Goal: Transaction & Acquisition: Purchase product/service

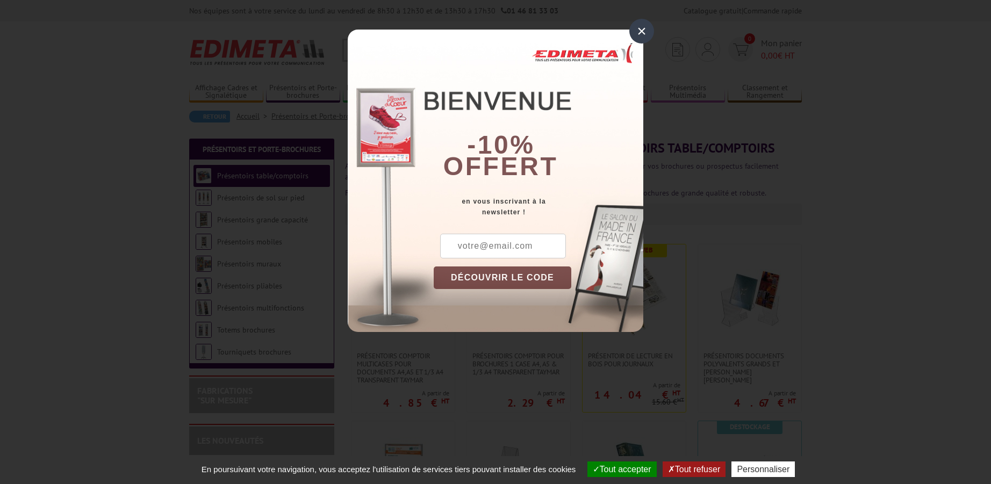
click at [637, 28] on div "×" at bounding box center [641, 31] width 25 height 25
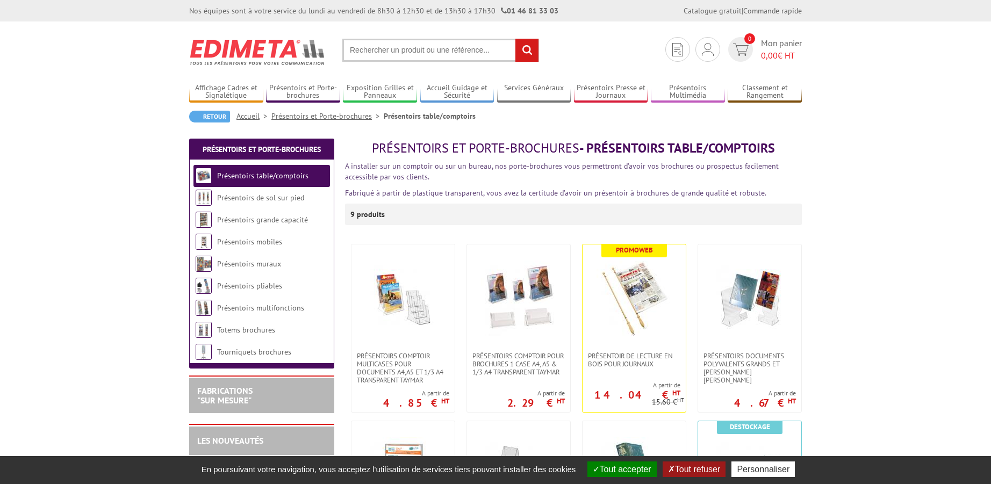
click at [363, 47] on input "text" at bounding box center [440, 50] width 197 height 23
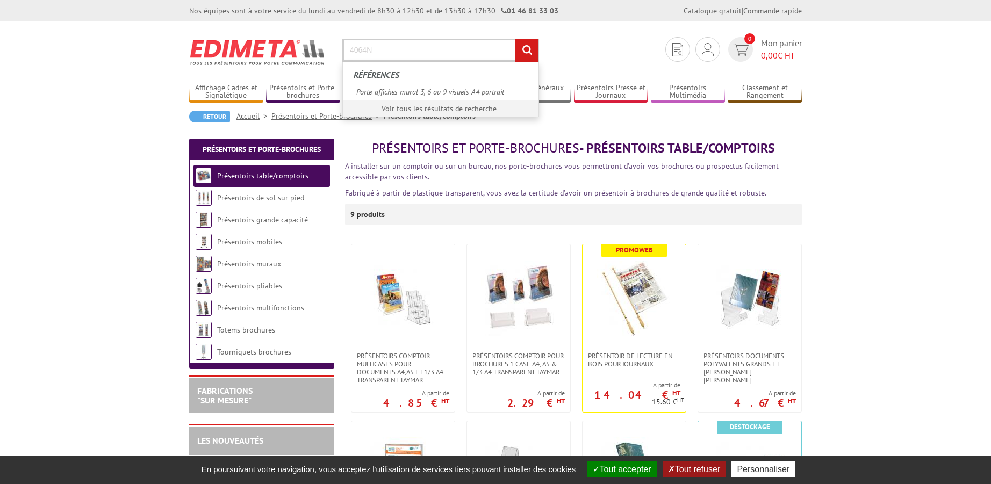
type input "4064N"
click at [531, 53] on input "rechercher" at bounding box center [526, 50] width 23 height 23
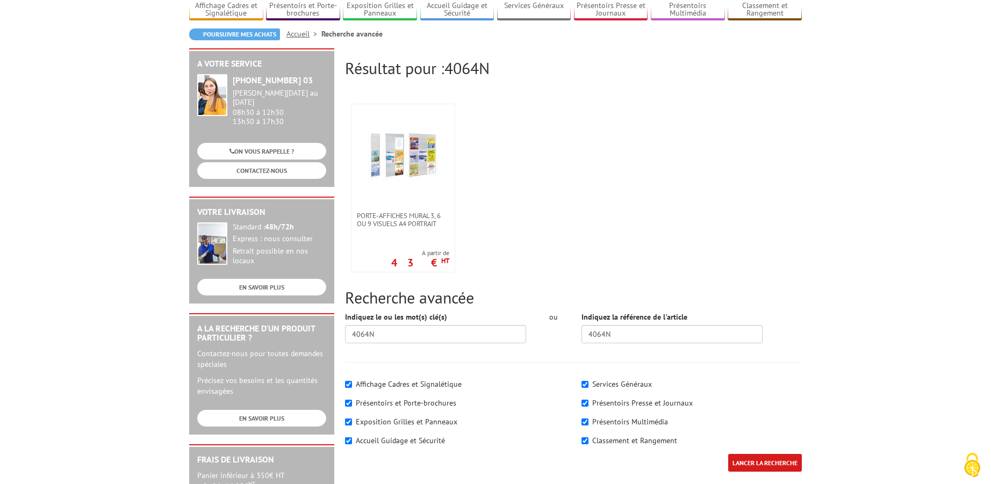
scroll to position [164, 0]
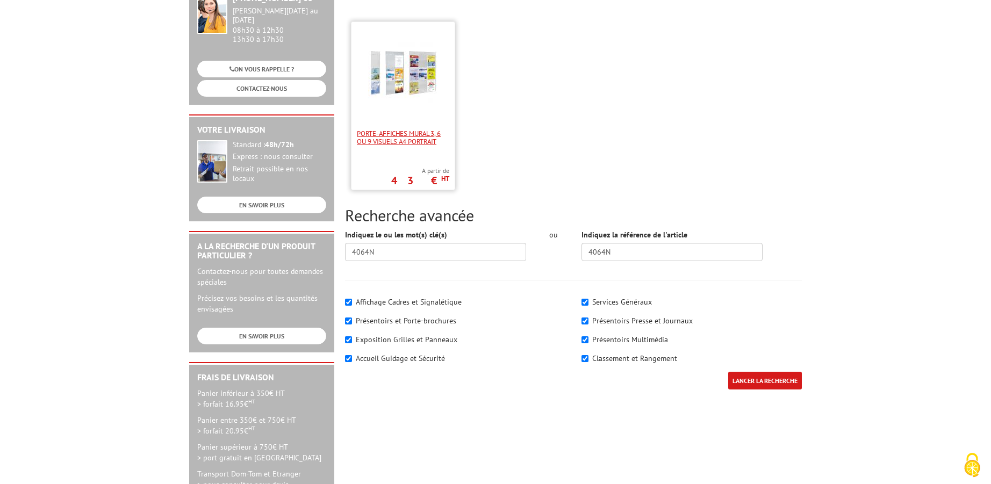
click at [408, 132] on span "Porte-affiches mural 3, 6 ou 9 visuels A4 portrait" at bounding box center [403, 137] width 92 height 16
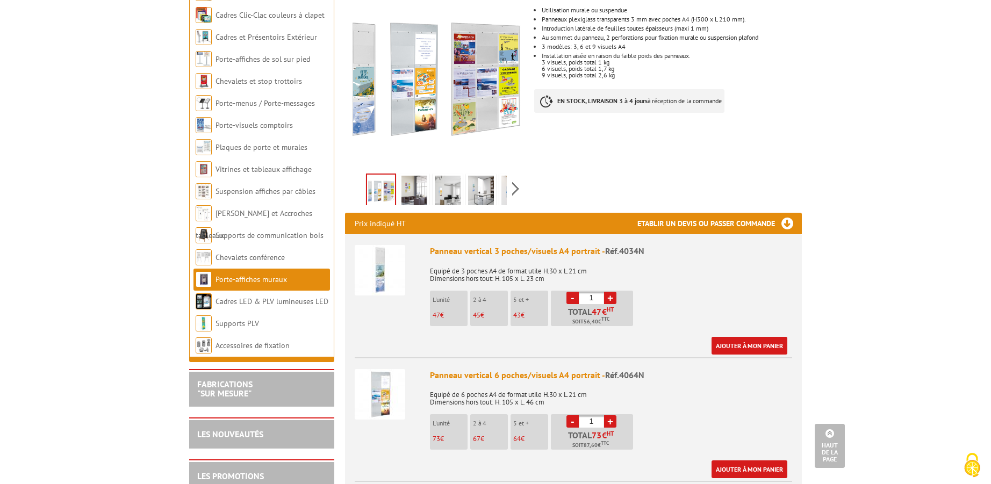
scroll to position [55, 0]
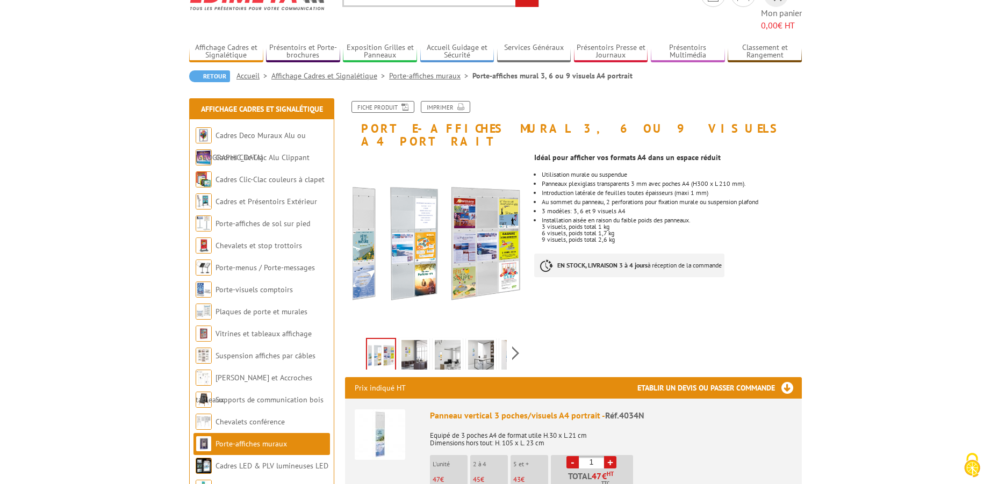
click at [418, 340] on img at bounding box center [414, 356] width 26 height 33
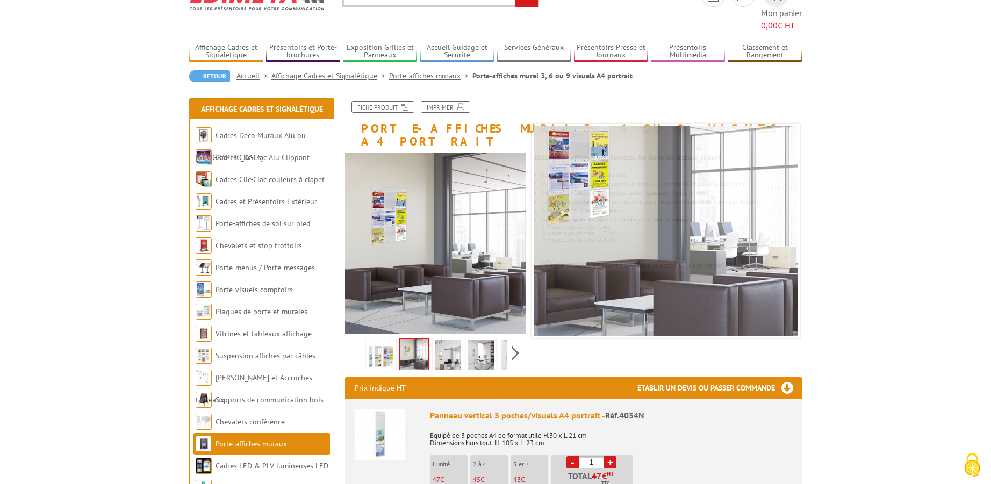
click at [462, 336] on li at bounding box center [447, 352] width 33 height 33
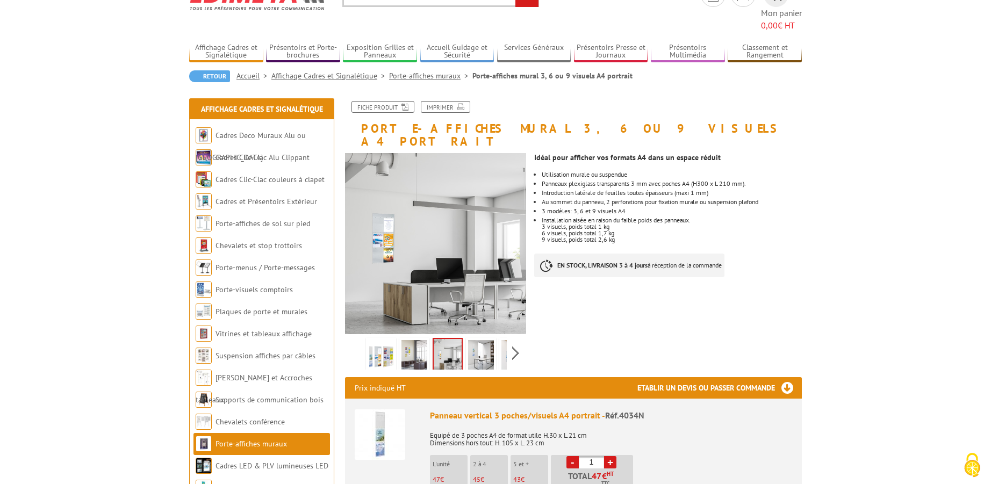
click at [448, 339] on img at bounding box center [448, 355] width 28 height 33
click at [483, 340] on img at bounding box center [481, 356] width 26 height 33
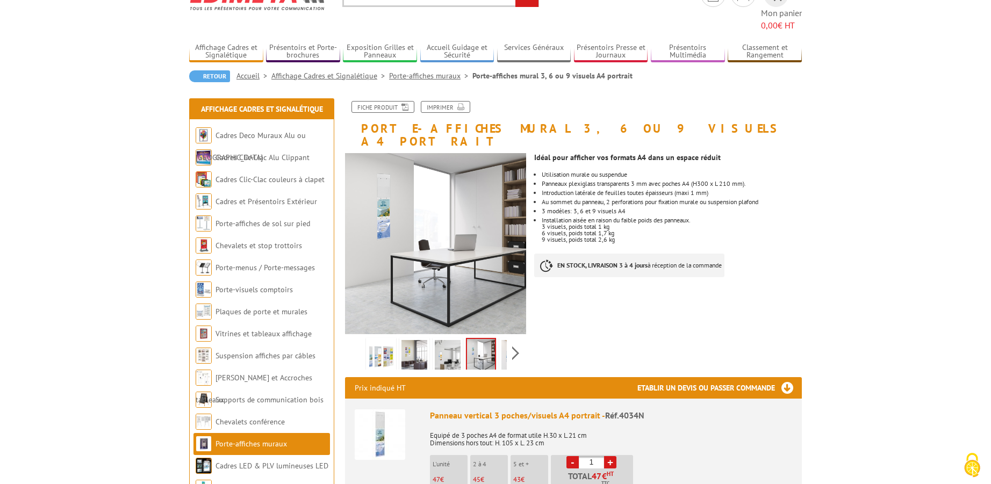
scroll to position [0, 0]
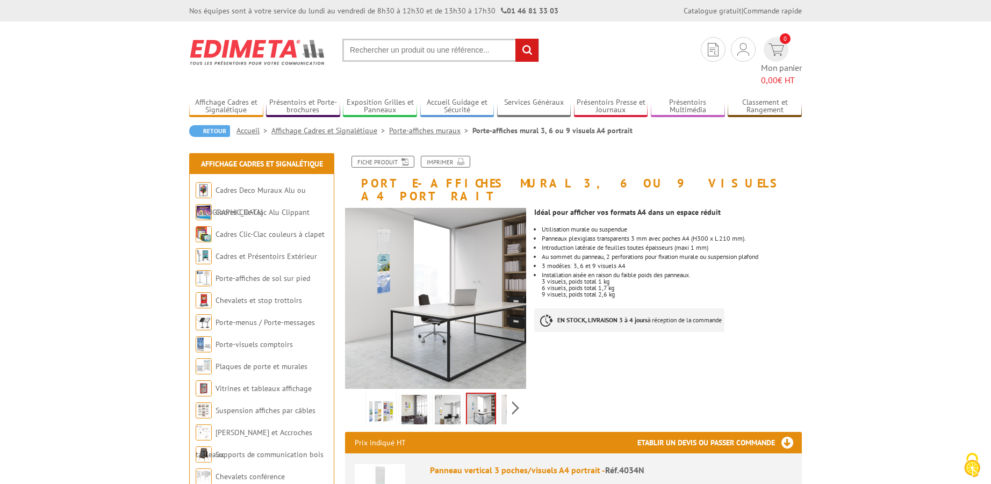
click at [398, 58] on input "text" at bounding box center [440, 50] width 197 height 23
type input "4064N"
click at [523, 53] on input "rechercher" at bounding box center [526, 50] width 23 height 23
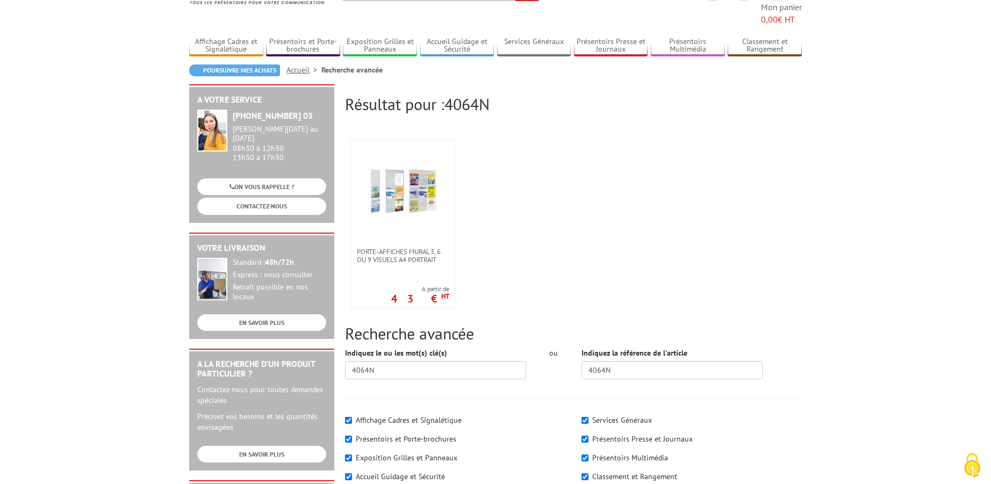
scroll to position [110, 0]
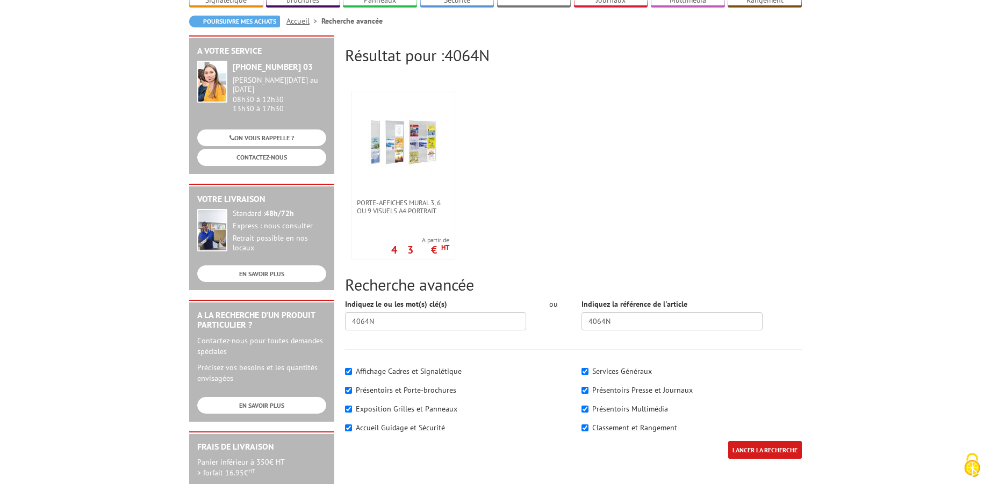
click at [751, 441] on input "LANCER LA RECHERCHE" at bounding box center [765, 450] width 74 height 18
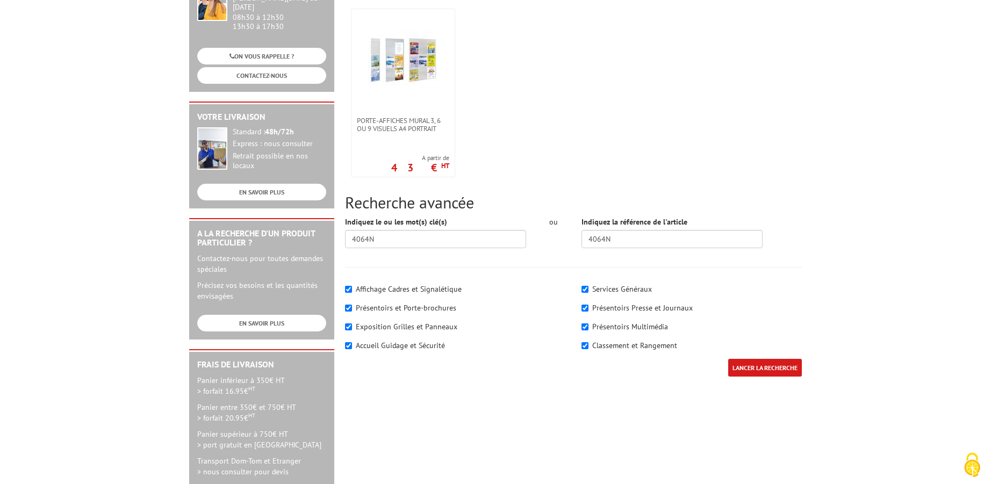
scroll to position [219, 0]
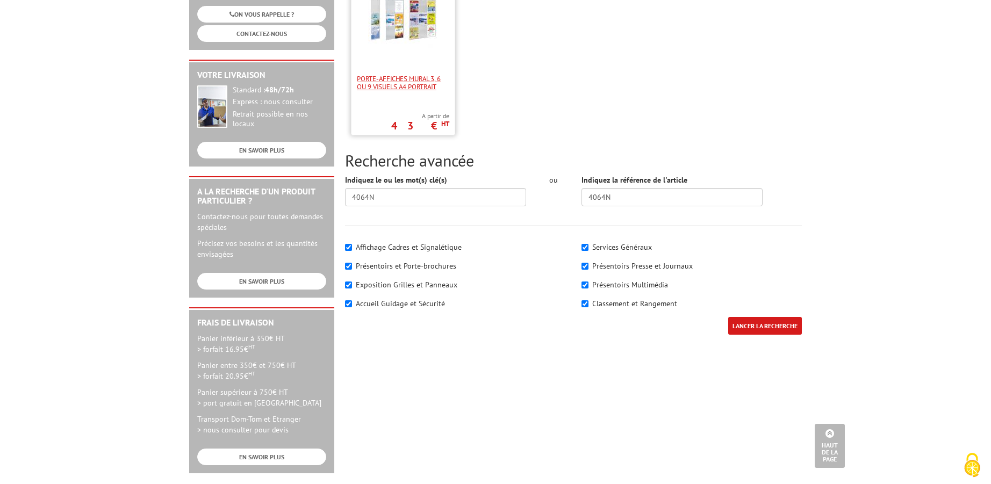
click at [394, 80] on span "Porte-affiches mural 3, 6 ou 9 visuels A4 portrait" at bounding box center [403, 83] width 92 height 16
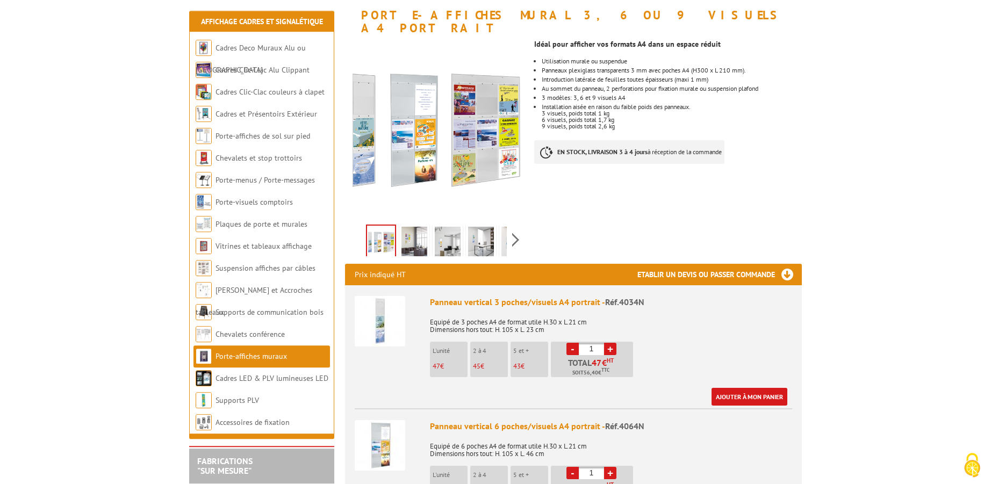
scroll to position [164, 0]
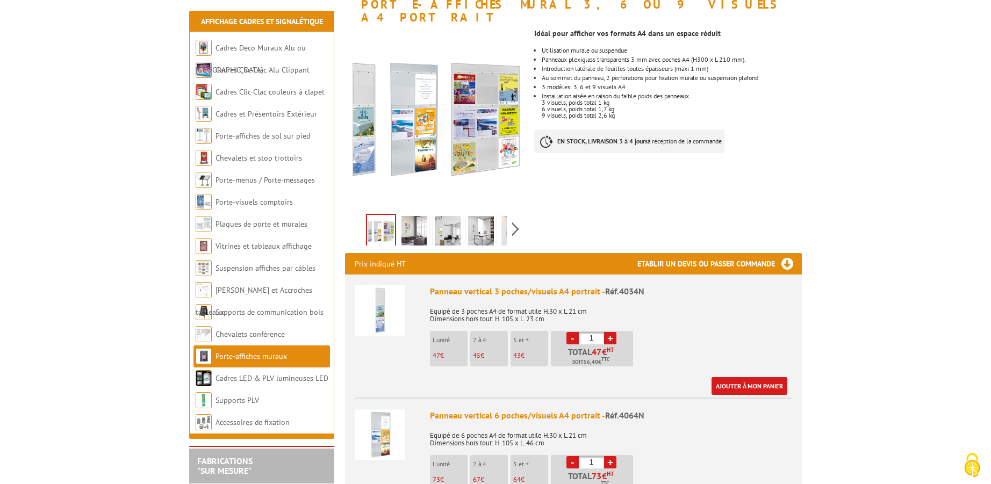
click at [531, 352] on p "43 €" at bounding box center [530, 356] width 35 height 8
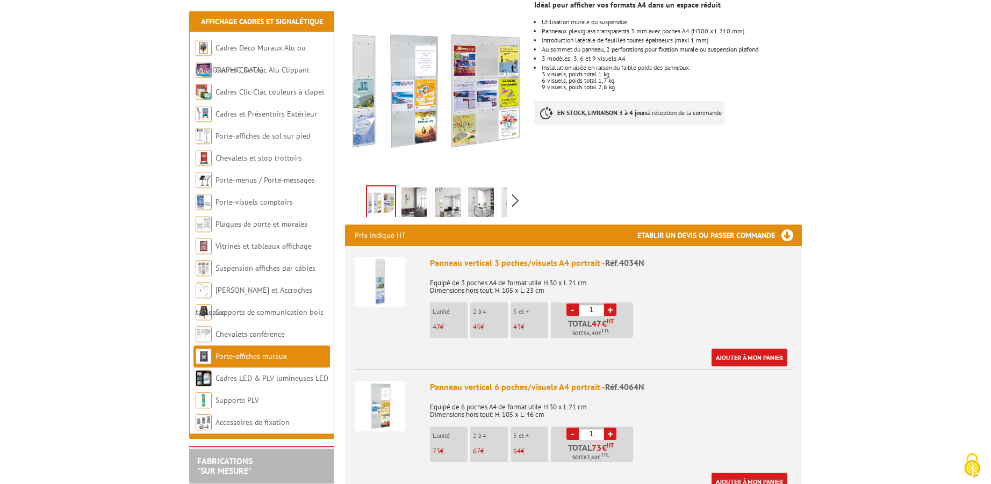
scroll to position [219, 0]
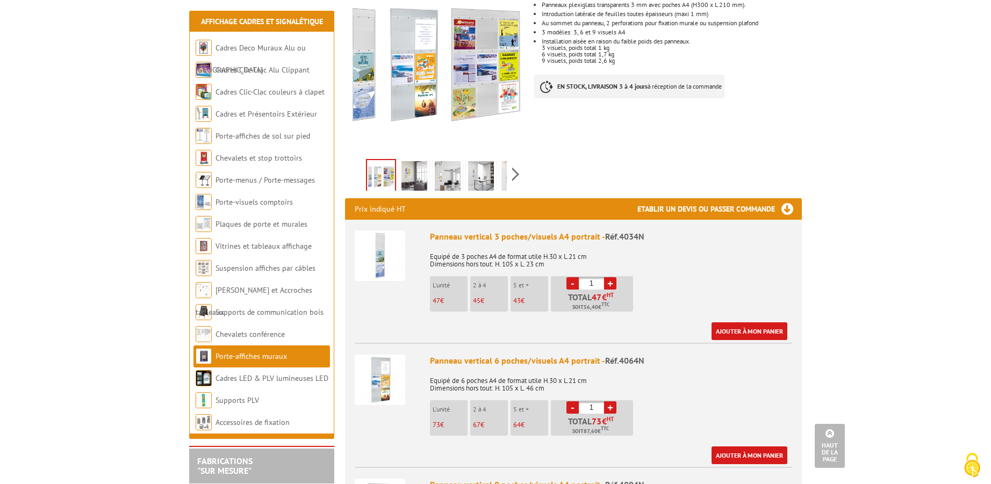
click at [608, 401] on link "+" at bounding box center [610, 407] width 12 height 12
click at [456, 402] on li "L'unité 73 €" at bounding box center [449, 417] width 38 height 35
click at [572, 401] on link "-" at bounding box center [572, 407] width 12 height 12
click at [573, 401] on link "-" at bounding box center [572, 407] width 12 height 12
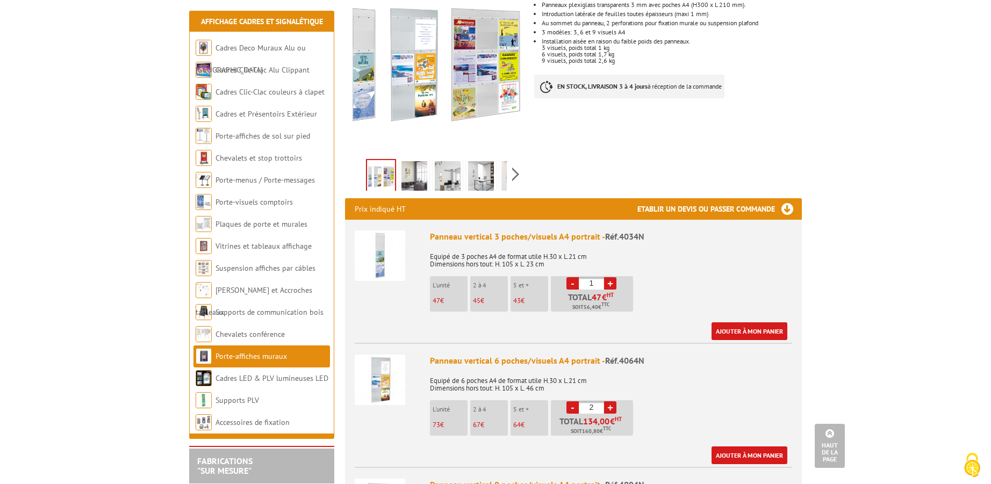
type input "1"
click at [736, 447] on link "Ajouter à mon panier" at bounding box center [749, 456] width 76 height 18
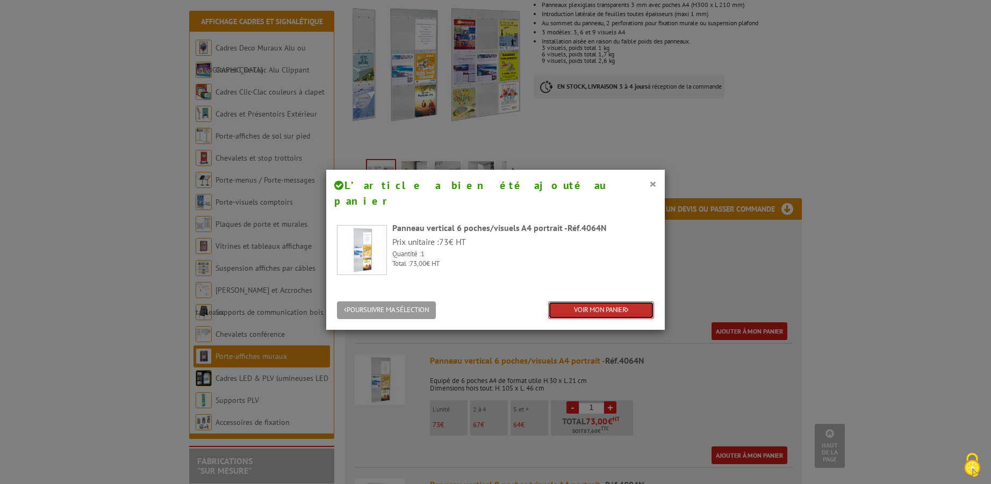
click at [585, 301] on link "VOIR MON PANIER" at bounding box center [601, 310] width 106 height 18
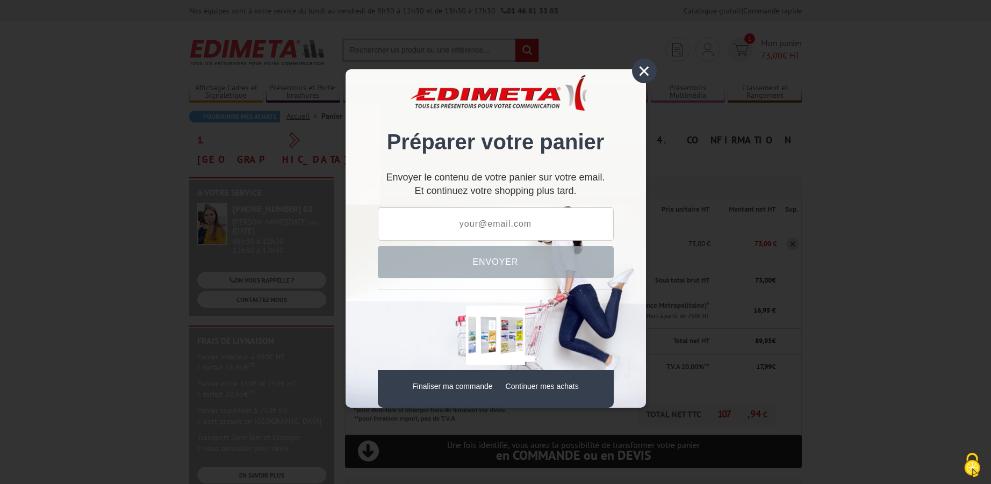
click at [649, 73] on div "×" at bounding box center [644, 71] width 25 height 25
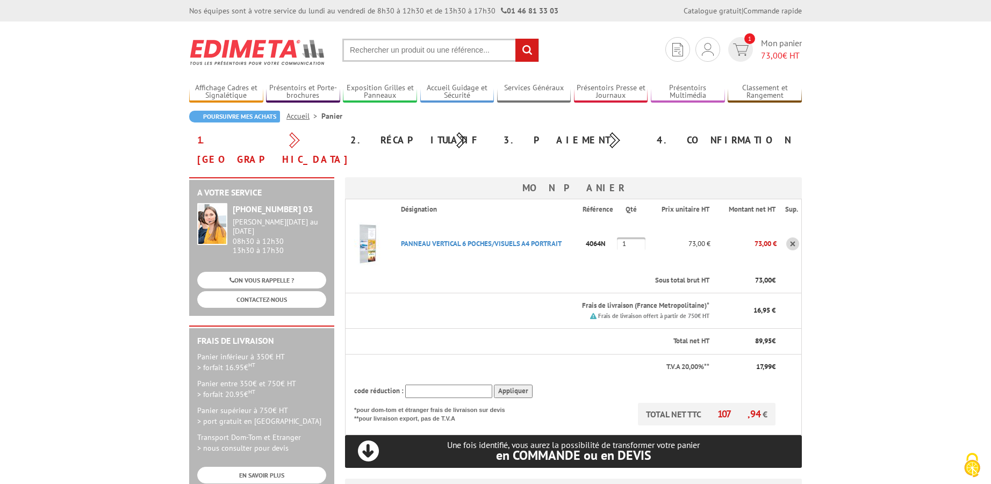
click at [395, 52] on input "text" at bounding box center [440, 50] width 197 height 23
type input "AFFICHAGE EN LIEGE"
click at [525, 57] on input "rechercher" at bounding box center [526, 50] width 23 height 23
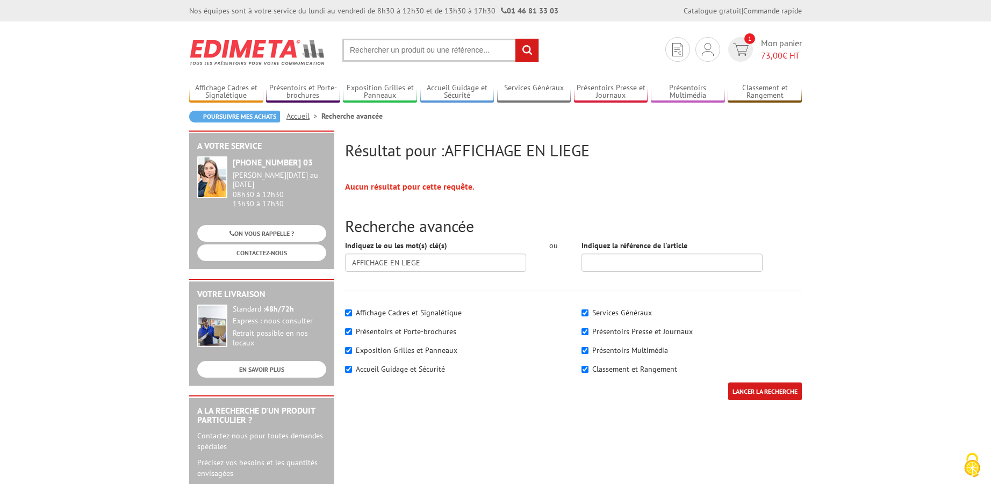
click at [372, 51] on input "text" at bounding box center [440, 50] width 197 height 23
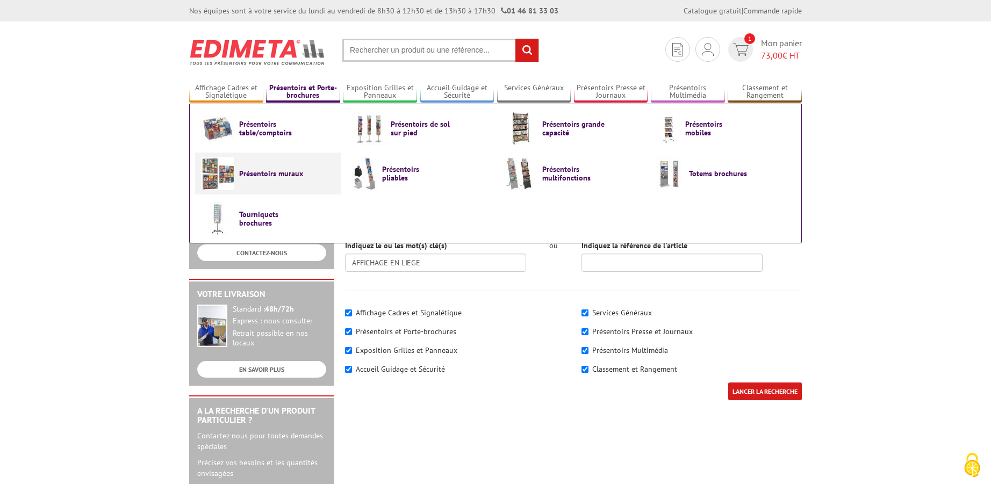
click at [249, 175] on span "Présentoirs muraux" at bounding box center [271, 173] width 64 height 9
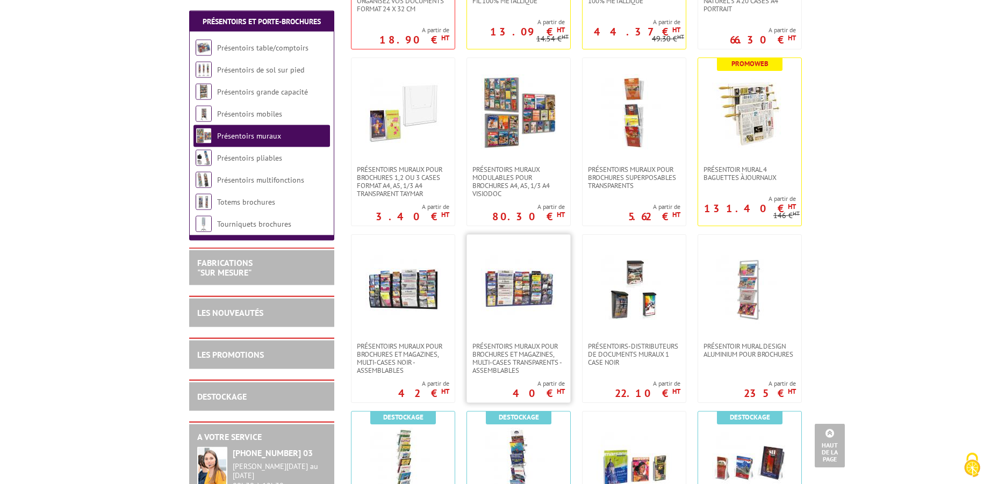
scroll to position [384, 0]
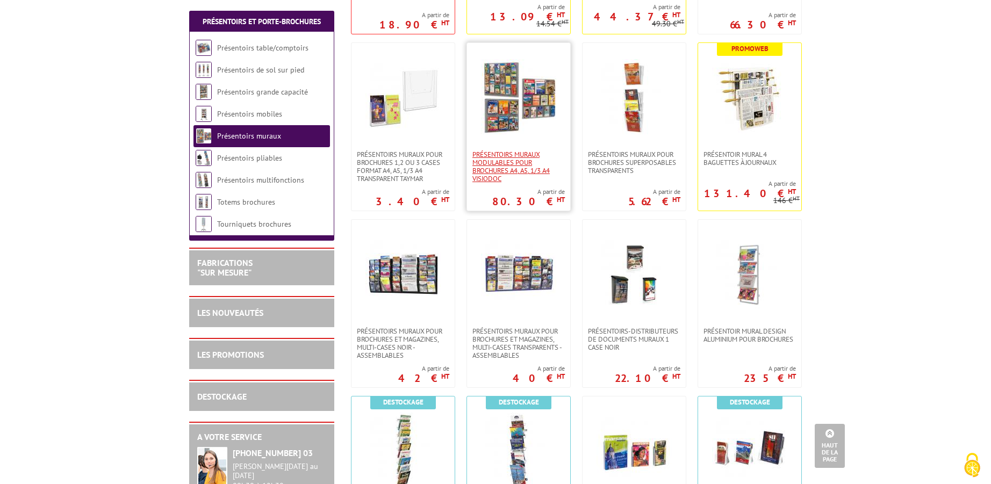
click at [530, 173] on span "Présentoirs muraux modulables pour brochures A4, A5, 1/3 A4 VISIODOC" at bounding box center [518, 166] width 92 height 32
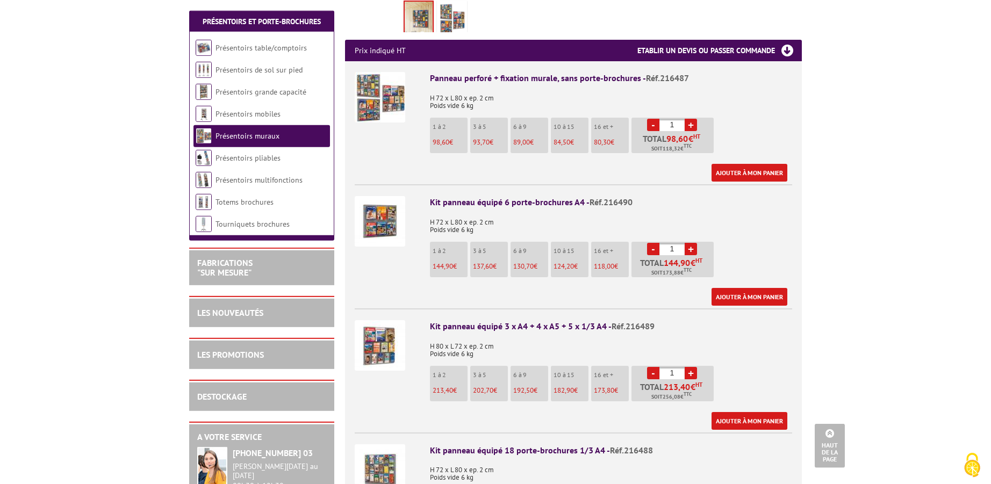
scroll to position [384, 0]
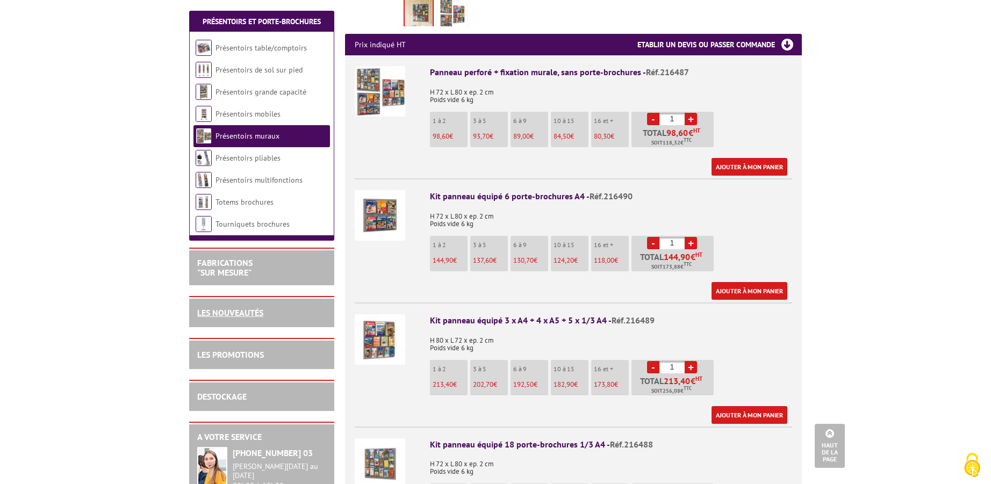
click at [240, 312] on link "LES NOUVEAUTÉS" at bounding box center [230, 312] width 66 height 11
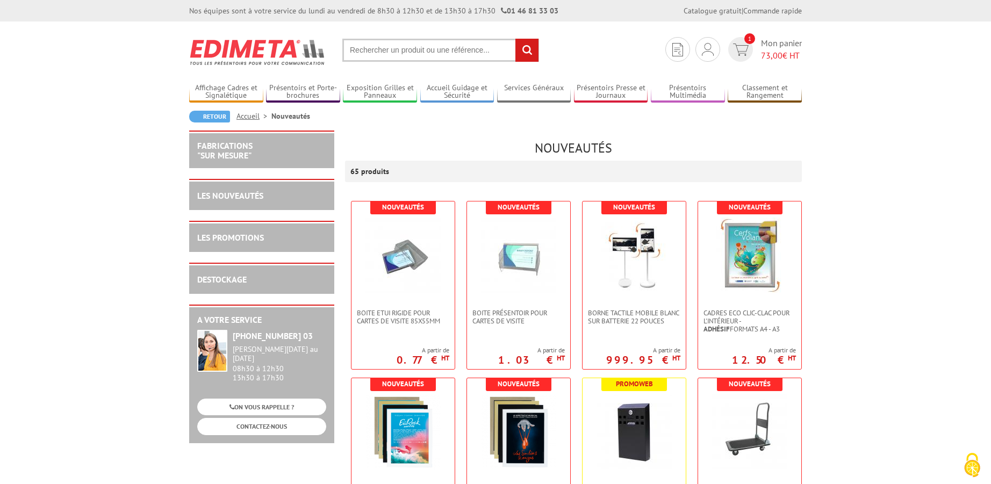
click at [382, 44] on input "text" at bounding box center [440, 50] width 197 height 23
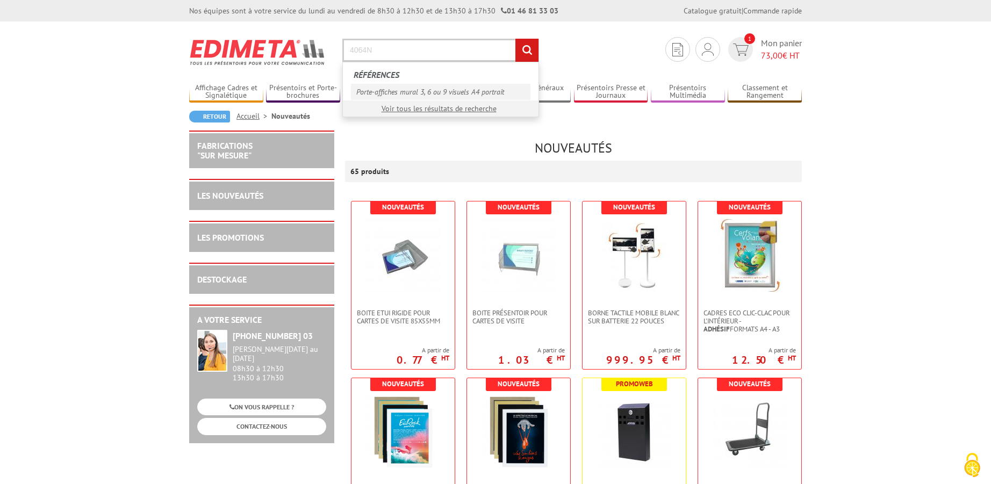
type input "4064N"
click at [459, 96] on link "Porte-affiches mural 3, 6 ou 9 visuels A4 portrait" at bounding box center [440, 92] width 179 height 16
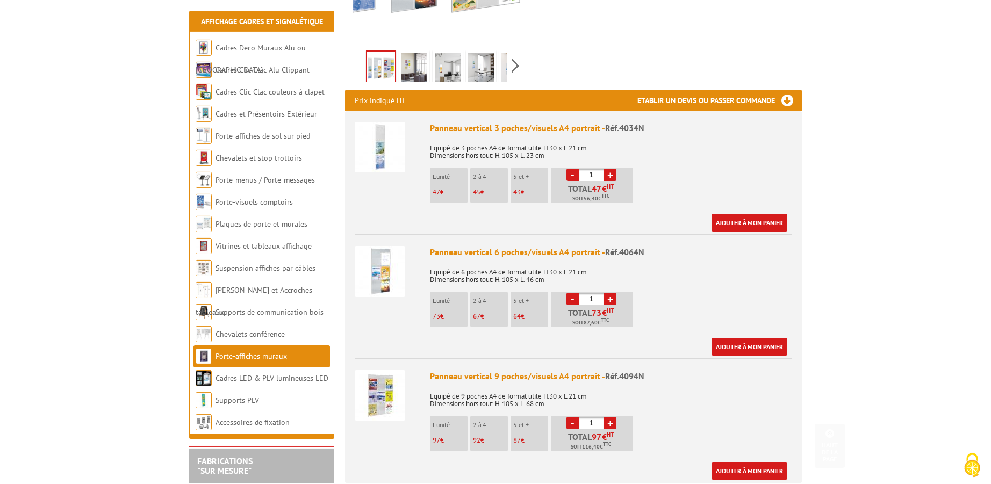
scroll to position [329, 0]
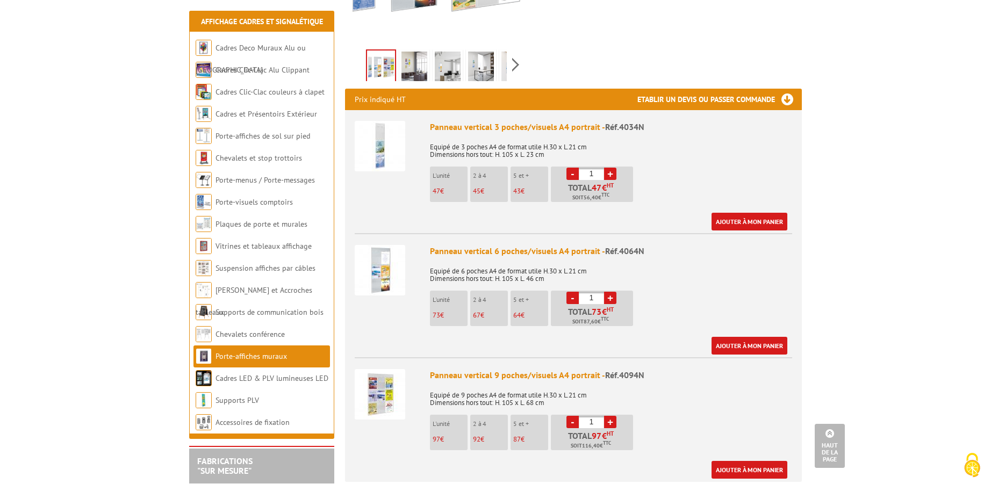
click at [441, 312] on p "73 €" at bounding box center [450, 316] width 35 height 8
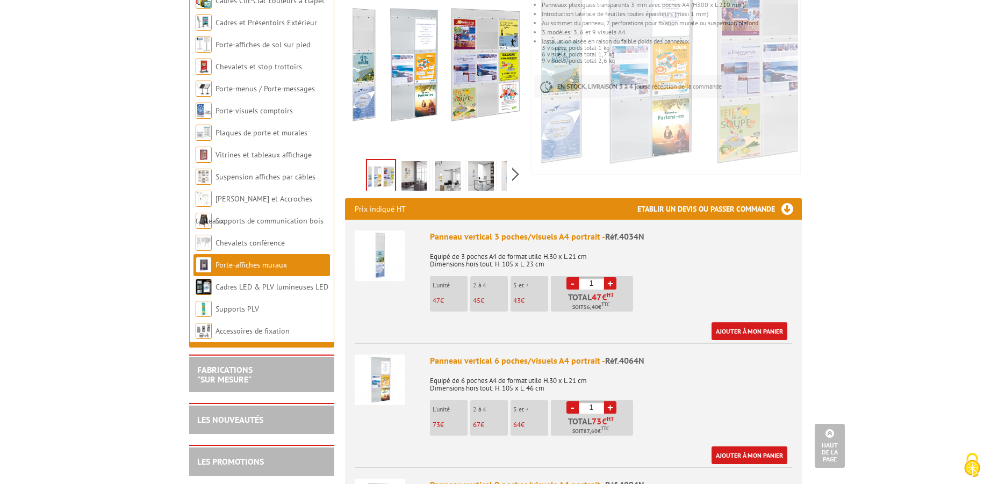
scroll to position [0, 0]
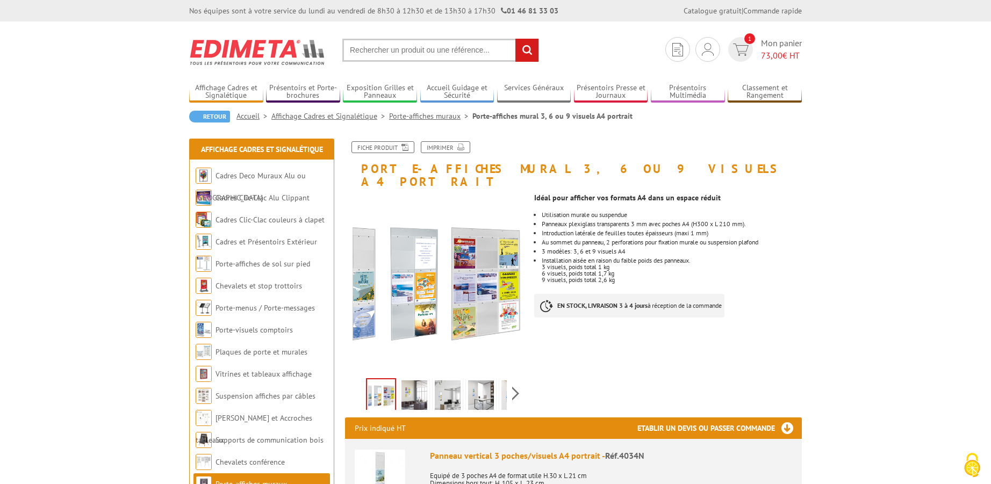
click at [401, 48] on input "text" at bounding box center [440, 50] width 197 height 23
type input "114620"
click at [529, 51] on input "rechercher" at bounding box center [526, 50] width 23 height 23
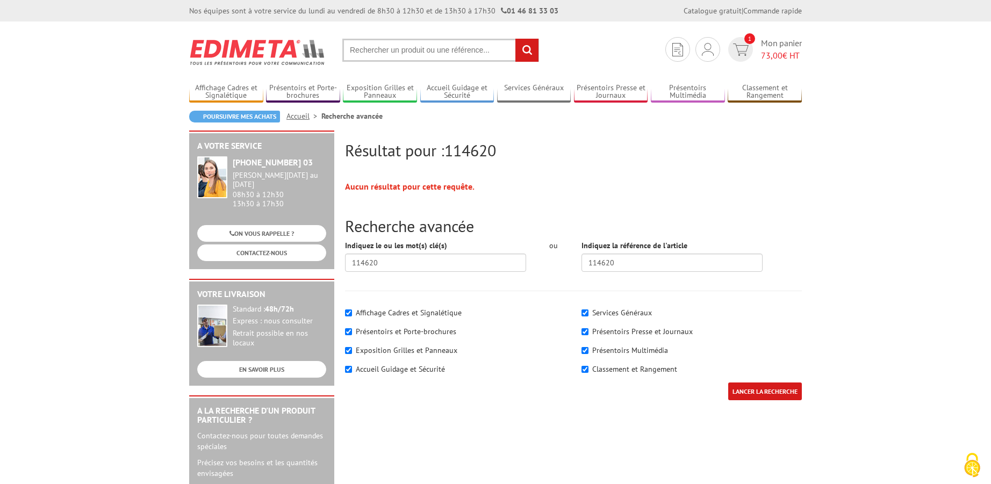
click at [380, 48] on input "text" at bounding box center [440, 50] width 197 height 23
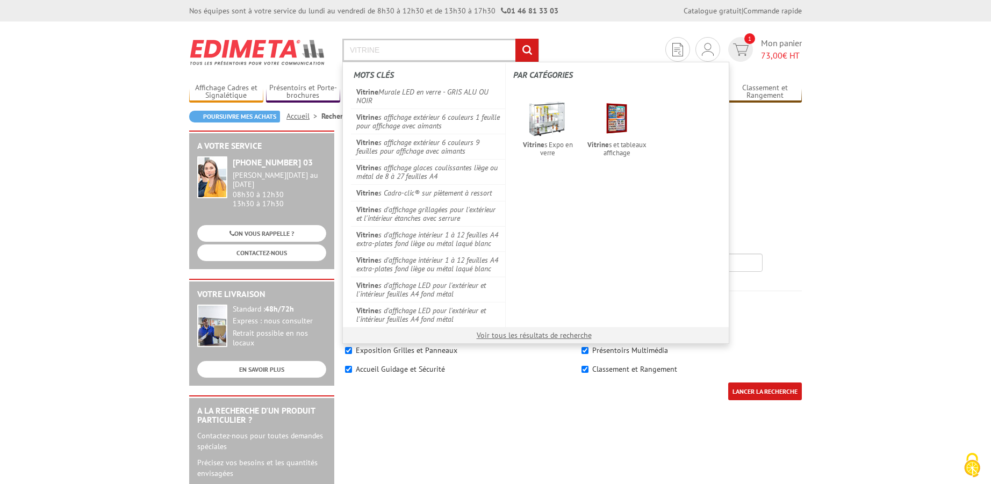
type input "VITRINE"
click at [526, 52] on input "rechercher" at bounding box center [526, 50] width 23 height 23
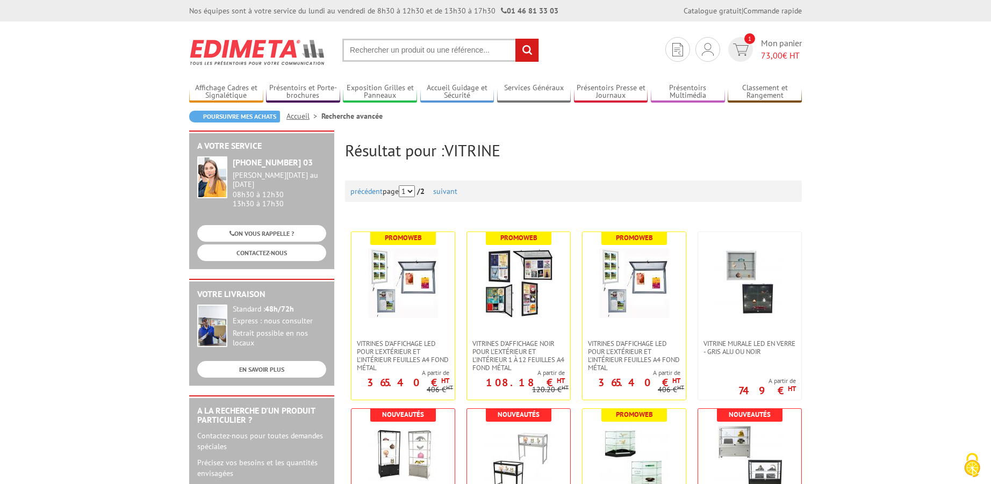
scroll to position [219, 0]
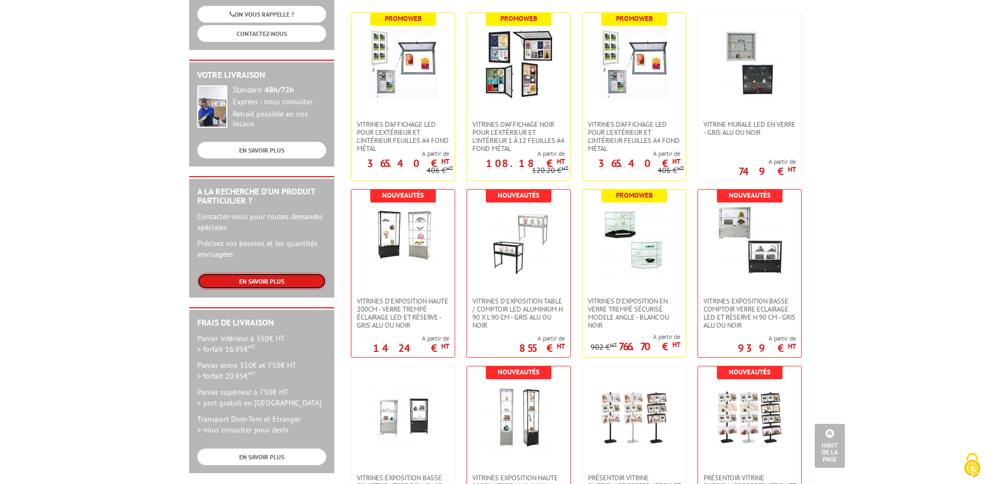
click at [262, 275] on link "EN SAVOIR PLUS" at bounding box center [261, 281] width 129 height 17
